Goal: Transaction & Acquisition: Purchase product/service

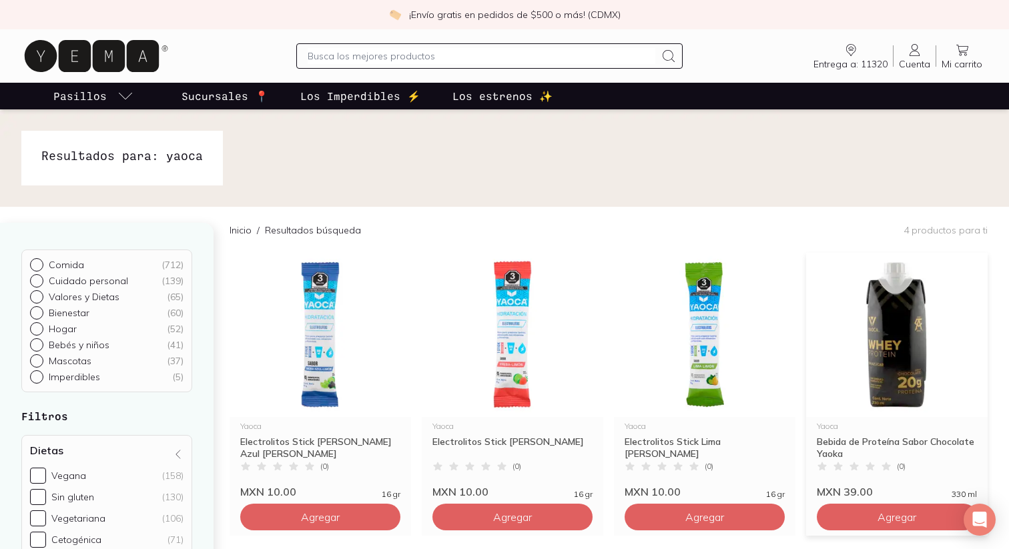
click at [897, 392] on img at bounding box center [896, 335] width 181 height 164
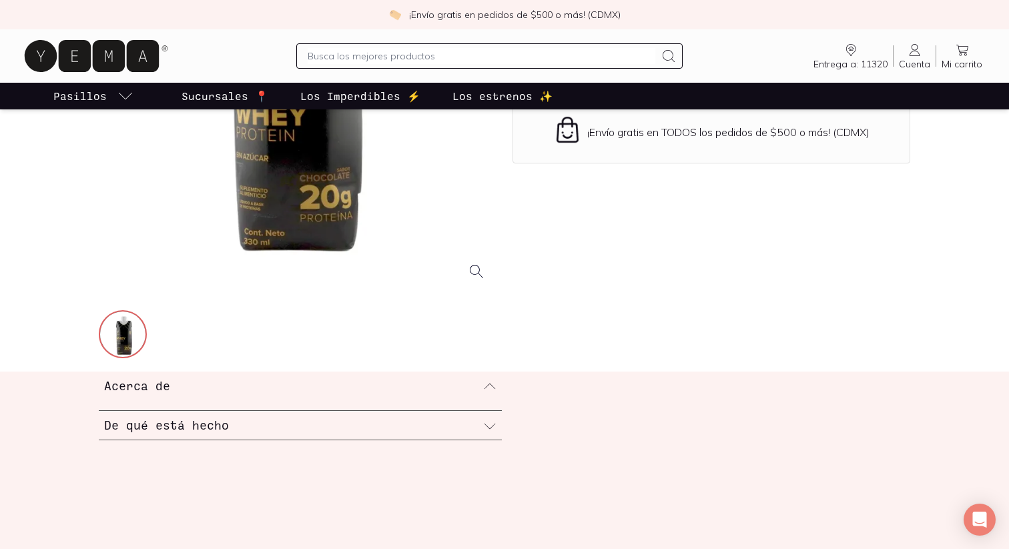
scroll to position [266, 0]
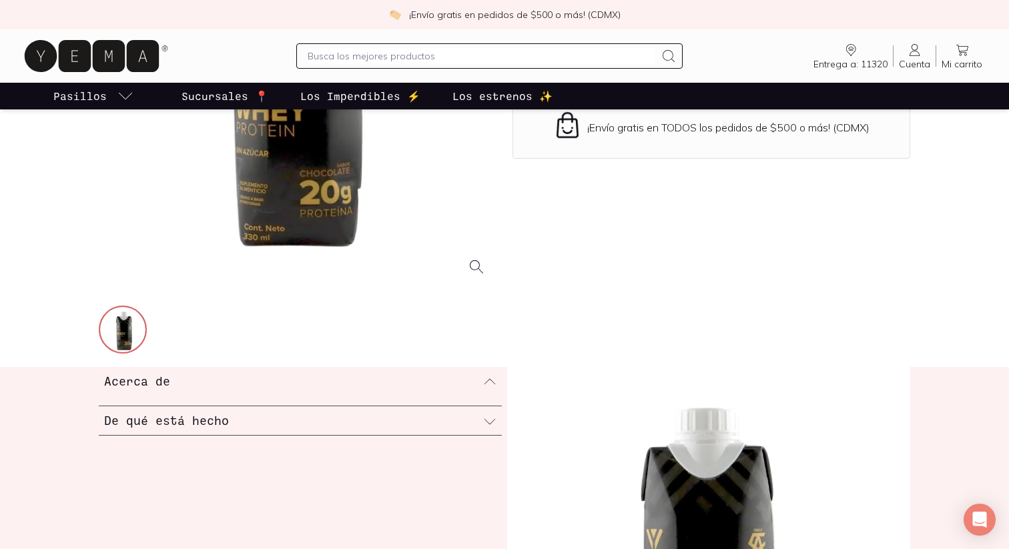
click at [145, 378] on h3 "Acerca de" at bounding box center [137, 380] width 66 height 17
click at [175, 416] on h3 "De qué está hecho" at bounding box center [166, 409] width 125 height 17
